Goal: Browse casually

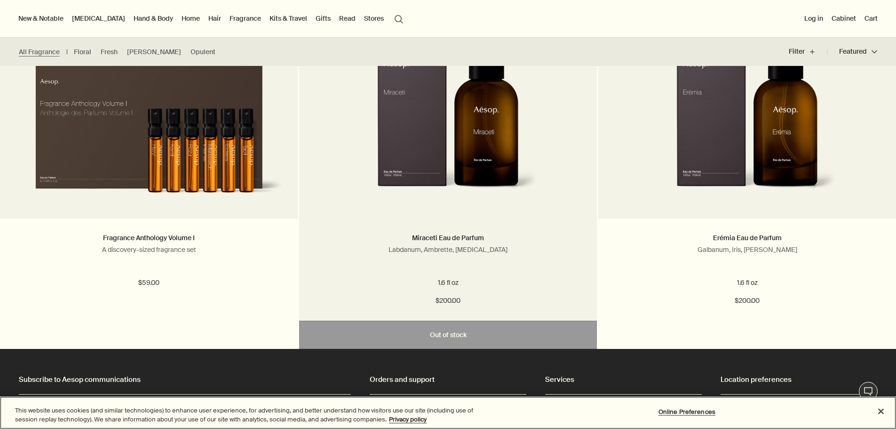
scroll to position [1976, 0]
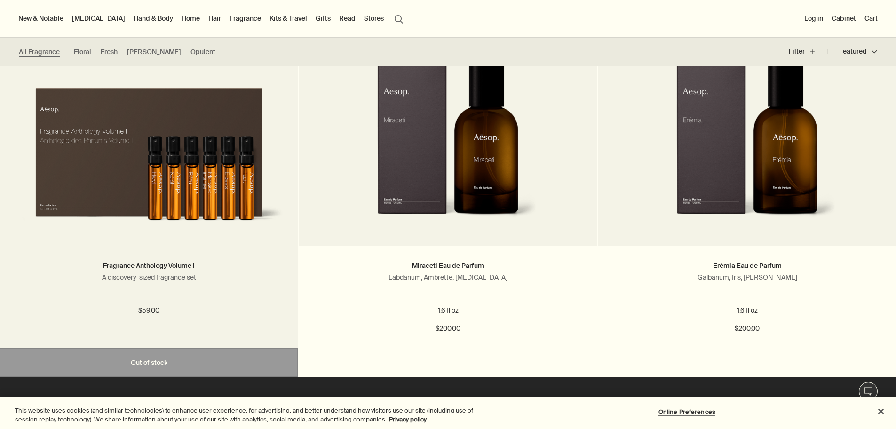
click at [214, 164] on img at bounding box center [149, 150] width 270 height 164
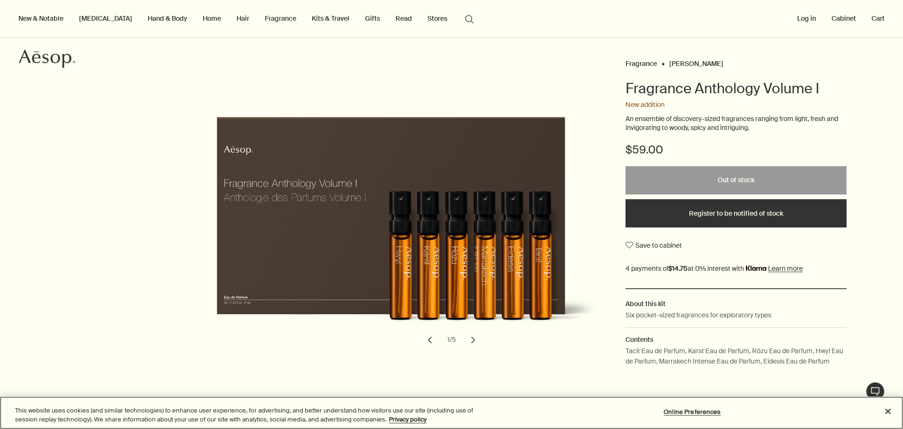
scroll to position [47, 0]
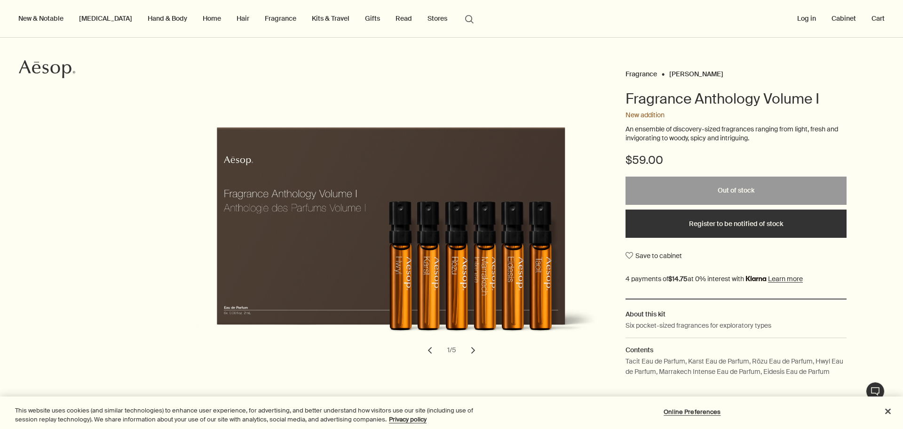
click at [726, 220] on button "Register to be notified of stock" at bounding box center [736, 223] width 221 height 28
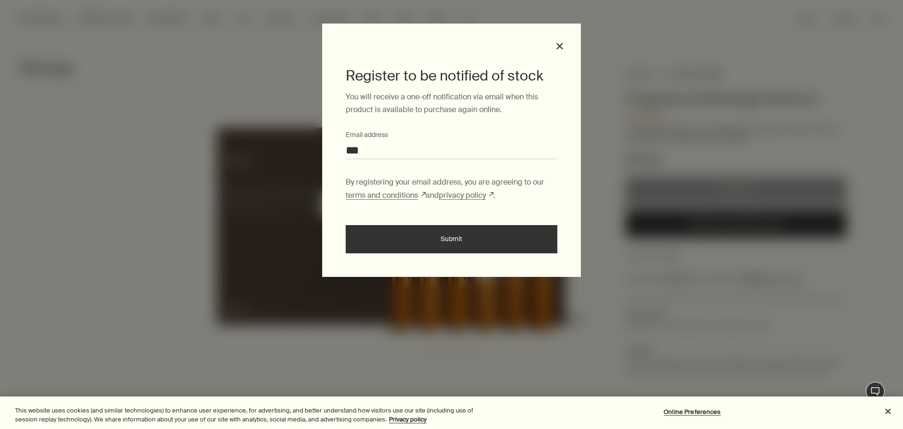
type input "**********"
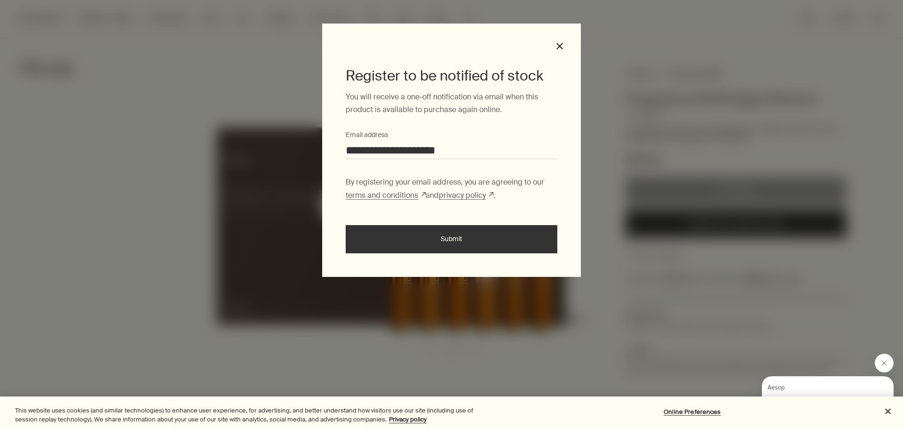
click at [481, 232] on button "Submit" at bounding box center [452, 239] width 212 height 28
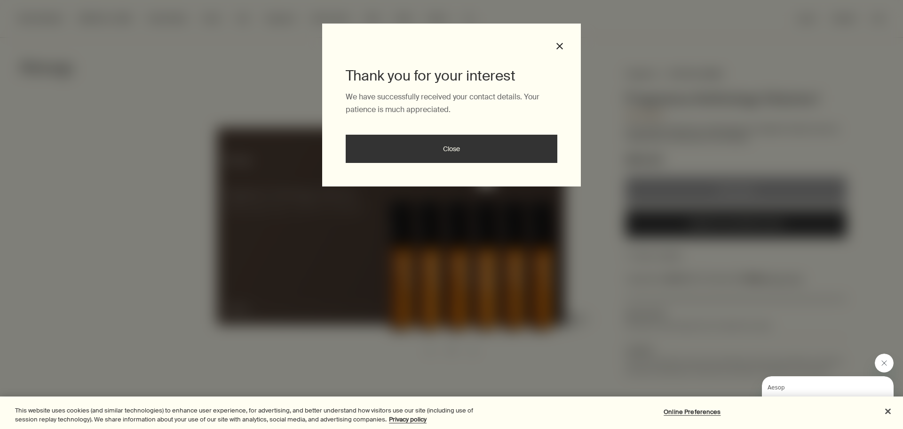
click at [457, 141] on button "Close" at bounding box center [452, 149] width 212 height 28
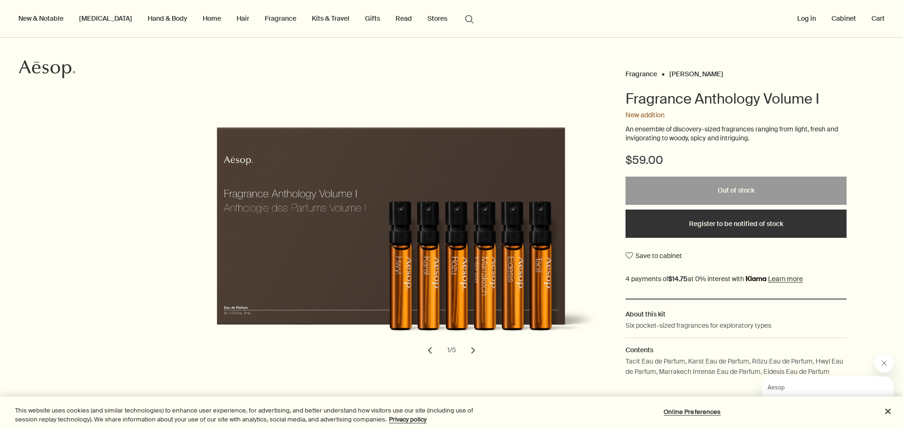
click at [470, 351] on button "chevron" at bounding box center [473, 350] width 21 height 21
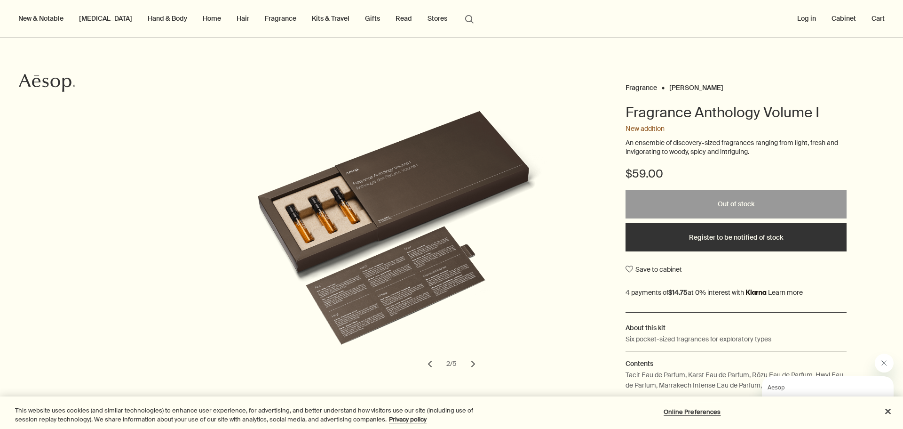
scroll to position [47, 0]
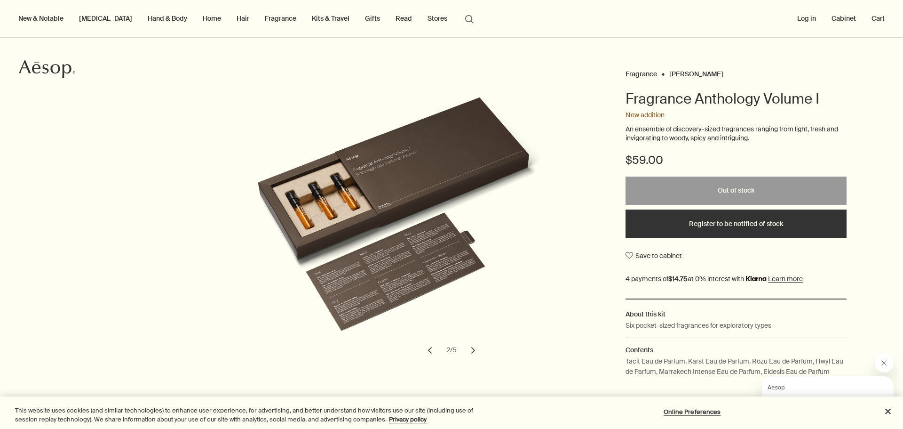
click at [731, 219] on button "Register to be notified of stock" at bounding box center [736, 223] width 221 height 28
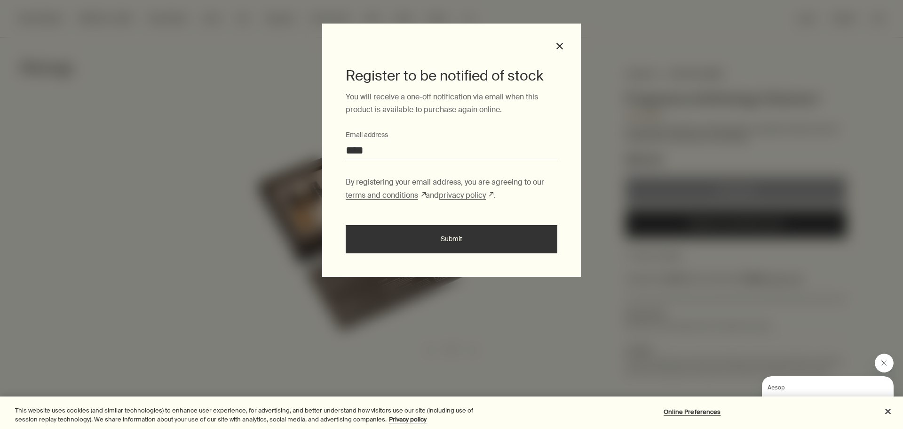
type input "**********"
click at [459, 238] on button "Submit" at bounding box center [452, 239] width 212 height 28
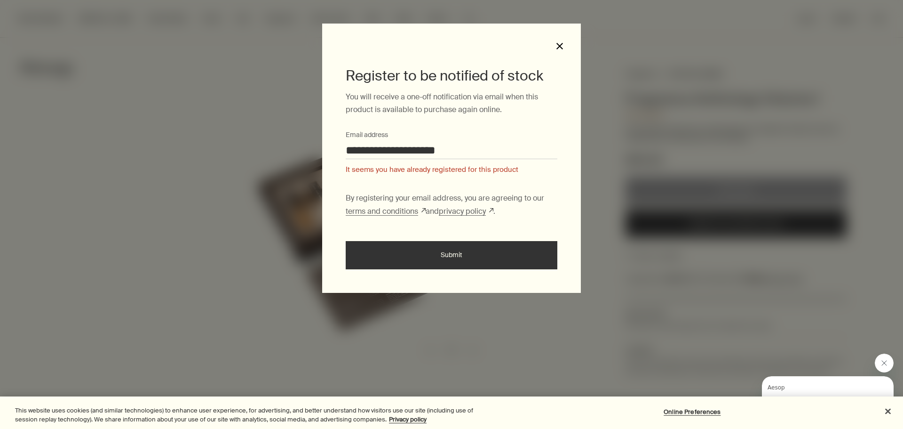
click at [561, 46] on button "close" at bounding box center [560, 46] width 8 height 8
